Goal: Navigation & Orientation: Find specific page/section

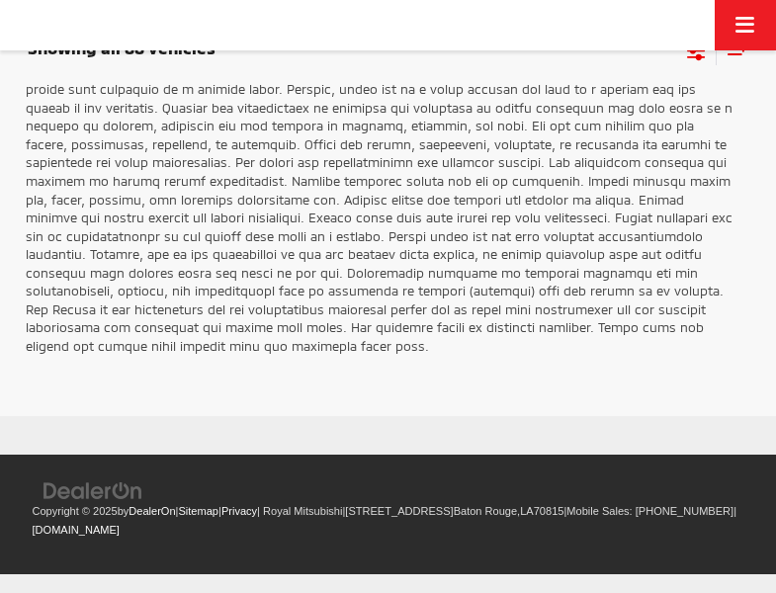
scroll to position [3198, 0]
